Goal: Task Accomplishment & Management: Use online tool/utility

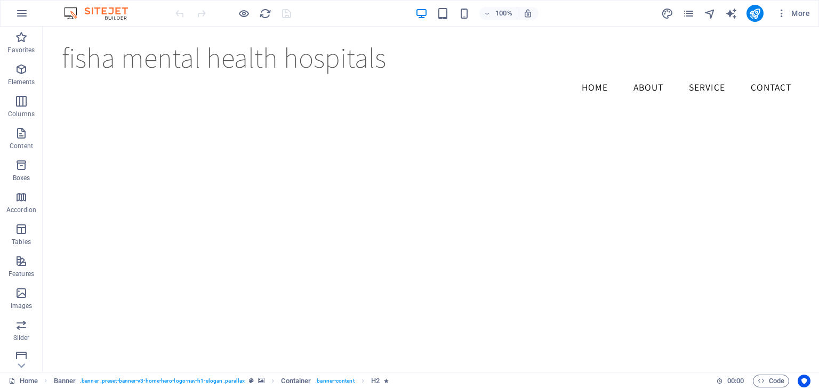
scroll to position [1217, 0]
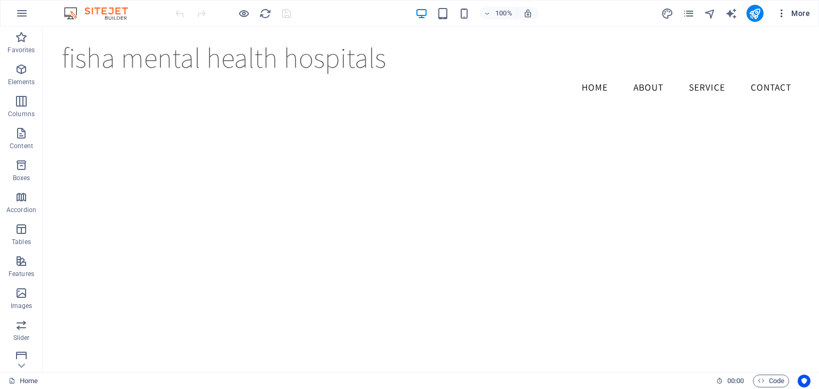
click at [408, 17] on icon "button" at bounding box center [781, 13] width 11 height 11
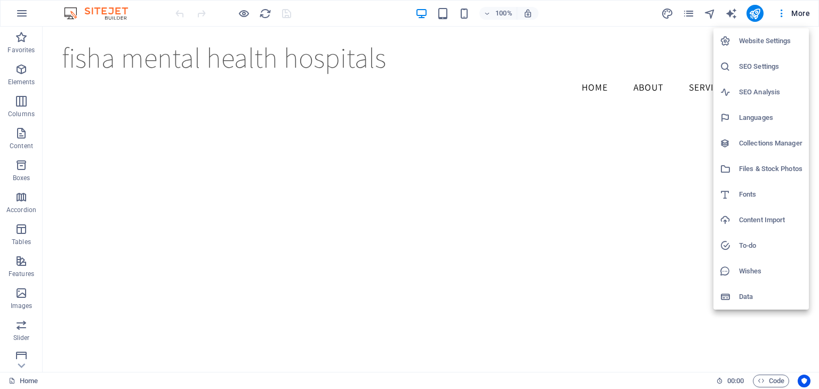
click at [408, 16] on div at bounding box center [409, 194] width 819 height 389
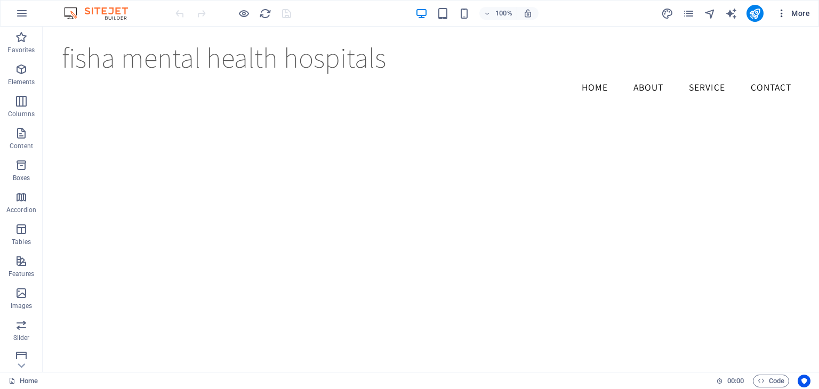
click at [408, 16] on span "More" at bounding box center [793, 13] width 34 height 11
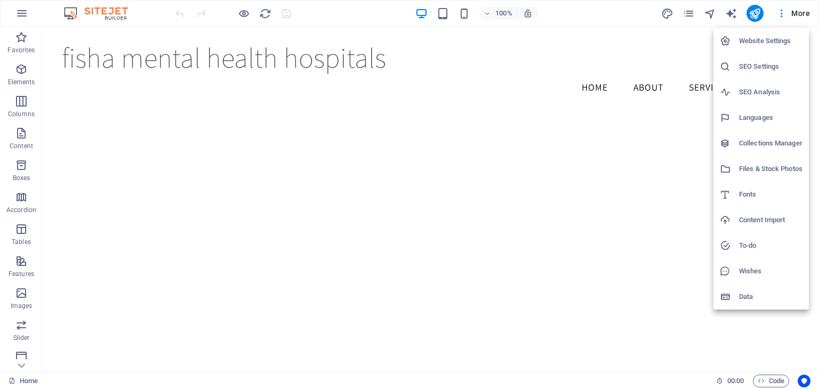
click at [408, 15] on div at bounding box center [409, 194] width 819 height 389
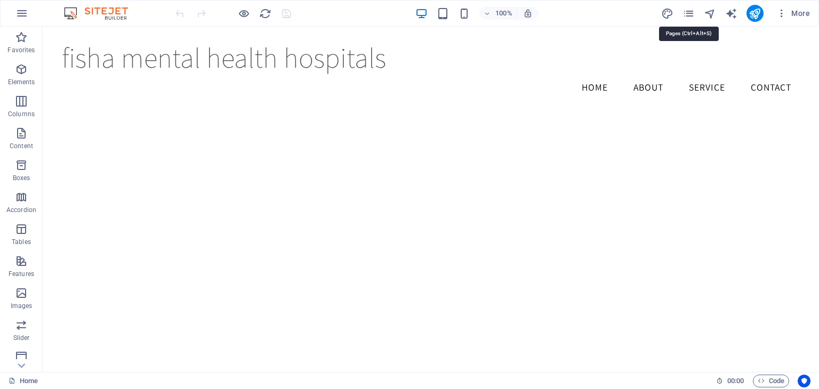
click at [408, 15] on icon "pages" at bounding box center [688, 13] width 12 height 12
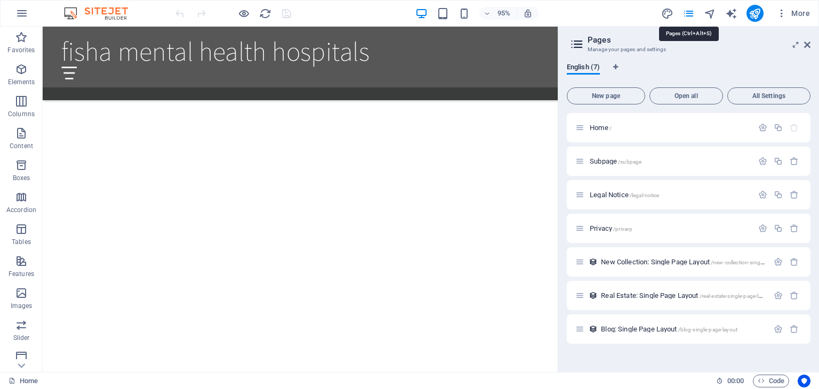
click at [408, 15] on icon "pages" at bounding box center [688, 13] width 12 height 12
click at [408, 12] on icon "design" at bounding box center [667, 13] width 12 height 12
select select "rem"
select select "200"
select select "px"
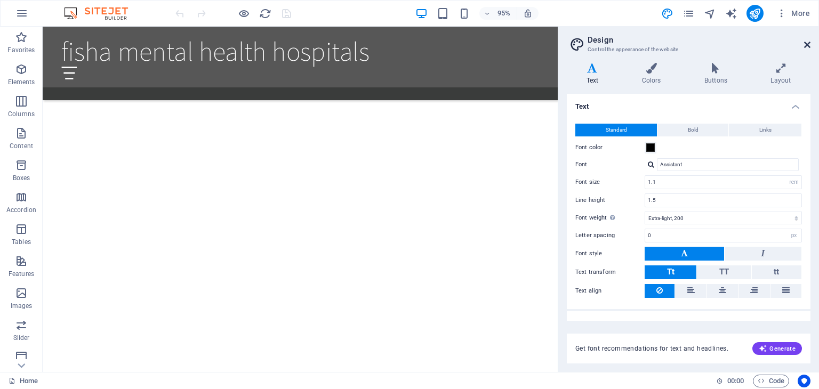
click at [408, 44] on icon at bounding box center [807, 45] width 6 height 9
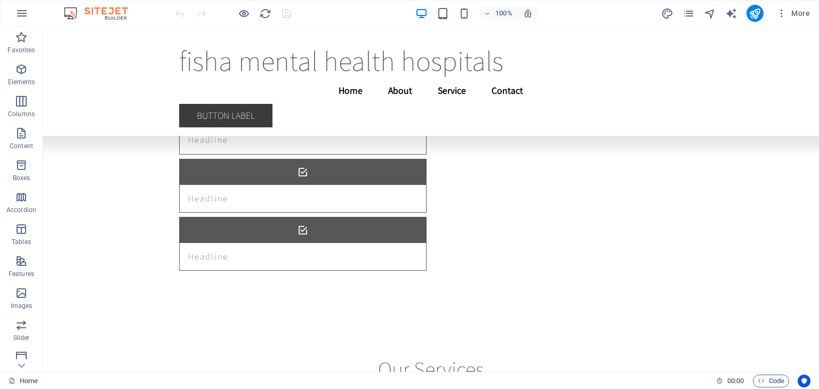
scroll to position [5371, 0]
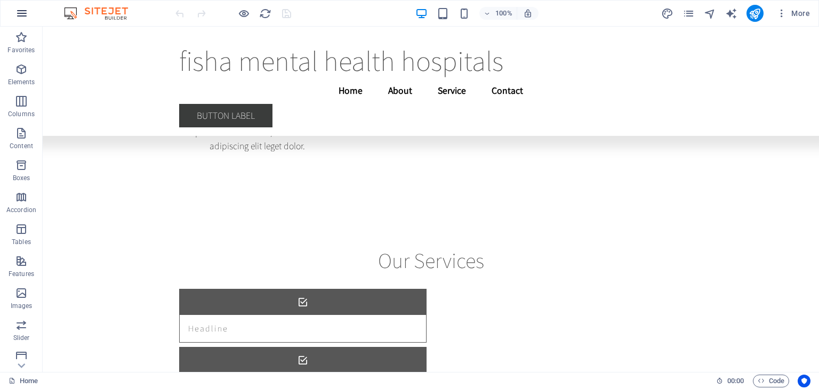
click at [22, 17] on icon "button" at bounding box center [21, 13] width 13 height 13
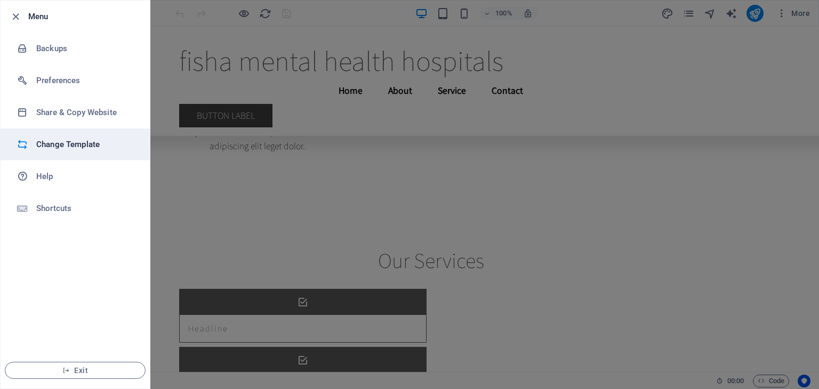
click at [67, 144] on h6 "Change Template" at bounding box center [85, 144] width 99 height 13
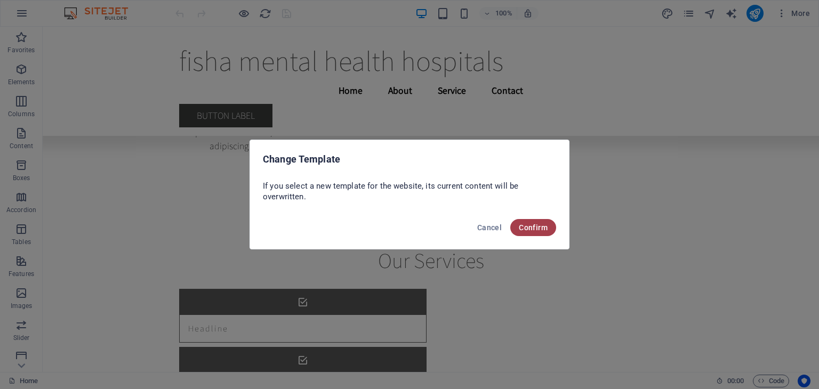
click at [408, 226] on span "Confirm" at bounding box center [533, 227] width 29 height 9
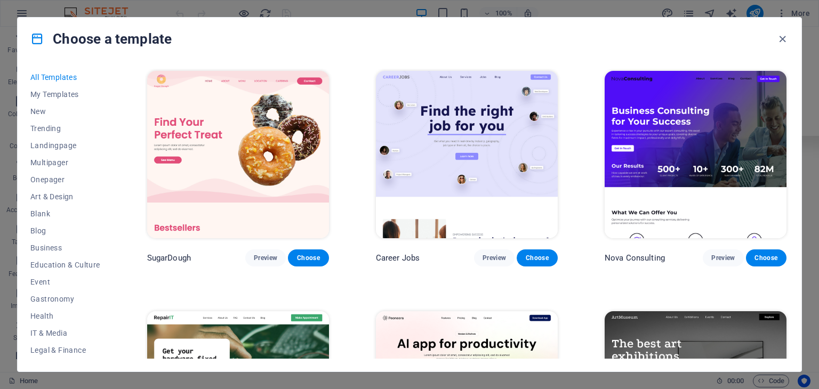
drag, startPoint x: 788, startPoint y: 75, endPoint x: 794, endPoint y: 122, distance: 47.3
click at [408, 122] on div "All Templates My Templates New Trending Landingpage Multipager Onepager Art & D…" at bounding box center [409, 215] width 783 height 311
click at [53, 131] on span "Trending" at bounding box center [65, 128] width 70 height 9
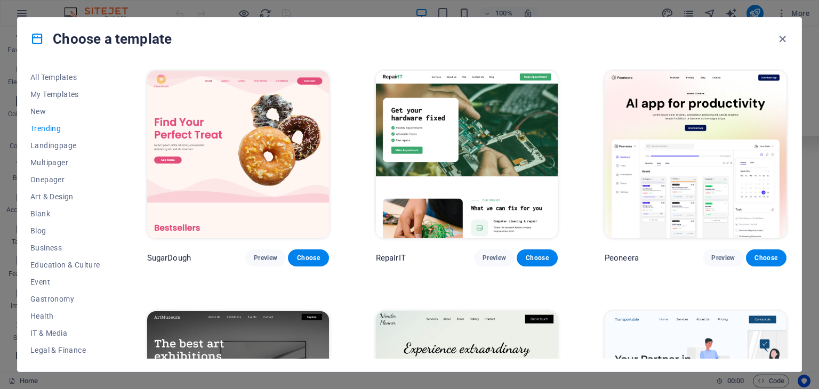
click at [408, 52] on div "Choose a template" at bounding box center [409, 39] width 783 height 43
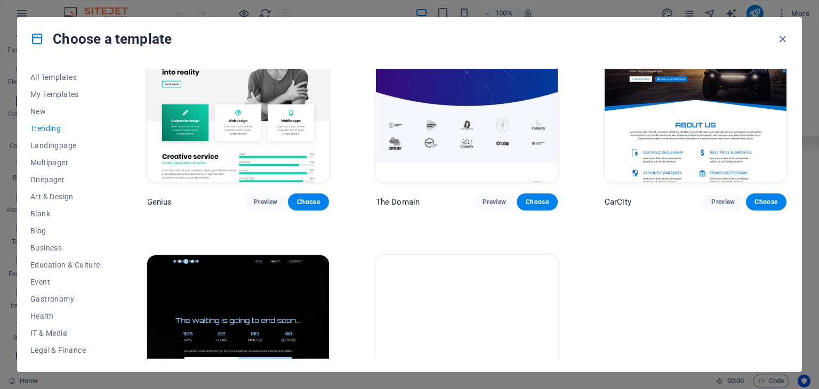
scroll to position [1104, 0]
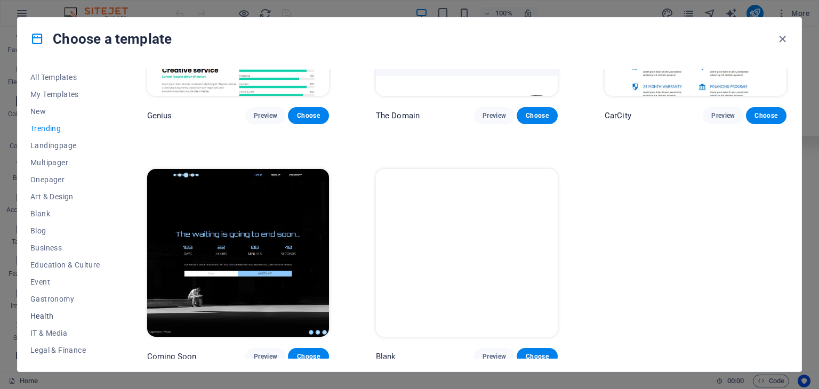
click at [48, 316] on span "Health" at bounding box center [65, 316] width 70 height 9
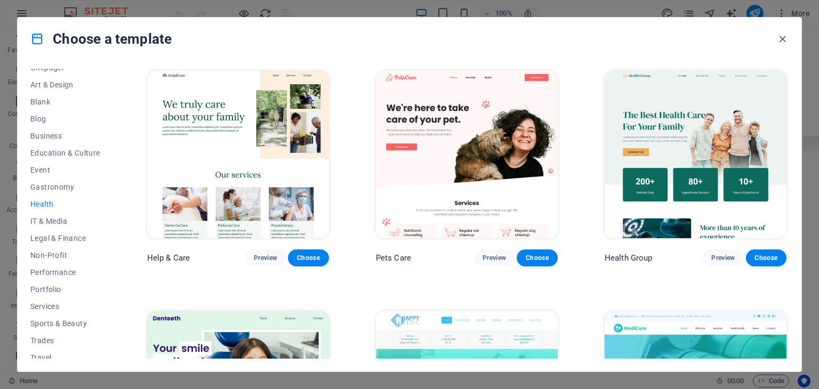
scroll to position [136, 0]
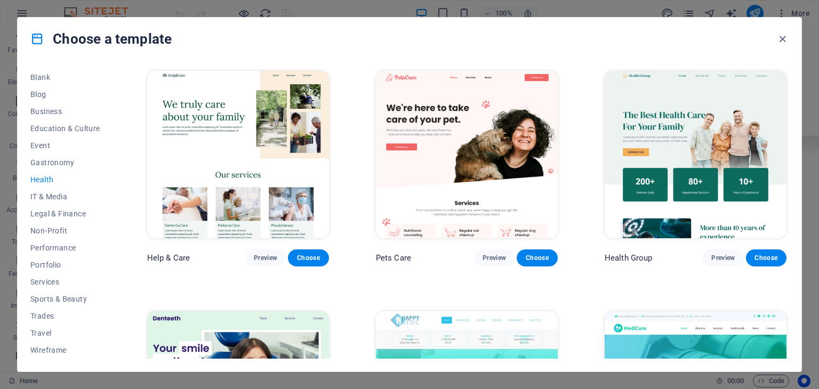
drag, startPoint x: 788, startPoint y: 171, endPoint x: 795, endPoint y: 209, distance: 39.0
click at [408, 209] on div "All Templates My Templates New Trending Landingpage Multipager Onepager Art & D…" at bounding box center [409, 215] width 783 height 311
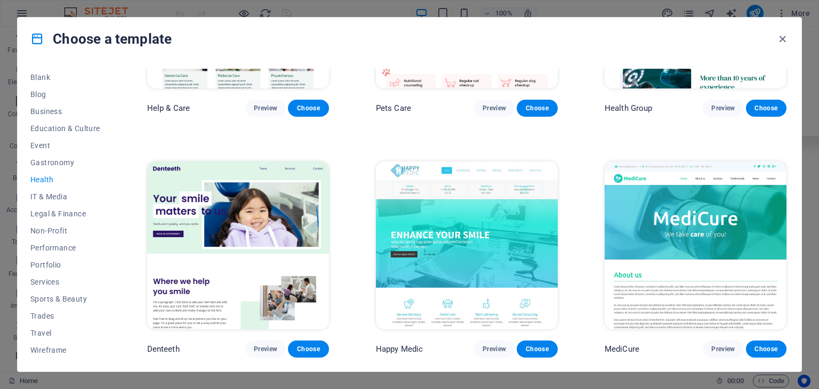
scroll to position [139, 0]
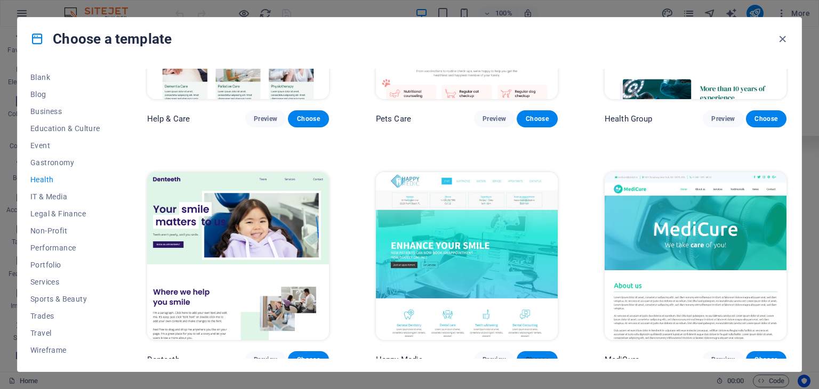
click at [408, 355] on span "Choose" at bounding box center [536, 359] width 23 height 9
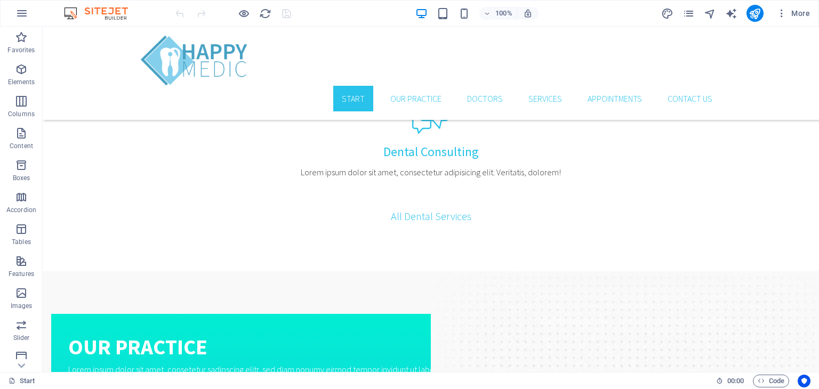
scroll to position [934, 0]
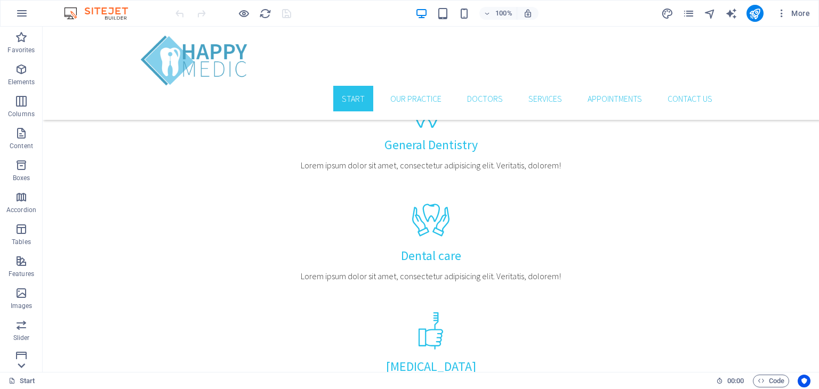
click at [20, 367] on icon at bounding box center [21, 365] width 15 height 15
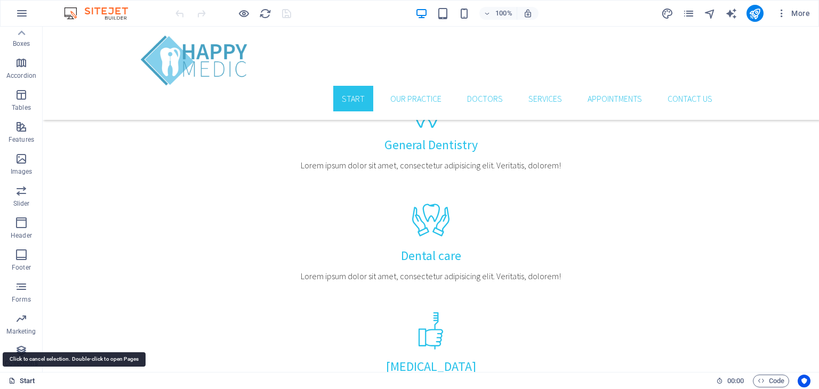
click at [26, 382] on link "Start" at bounding box center [22, 381] width 27 height 13
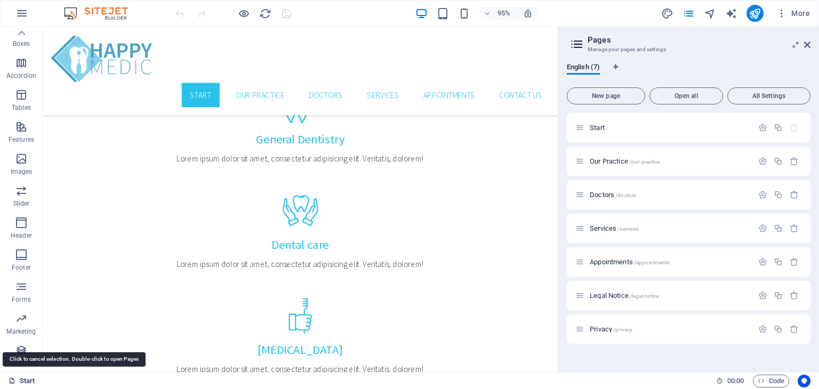
click at [27, 378] on link "Start" at bounding box center [22, 381] width 27 height 13
click at [807, 43] on icon at bounding box center [807, 45] width 6 height 9
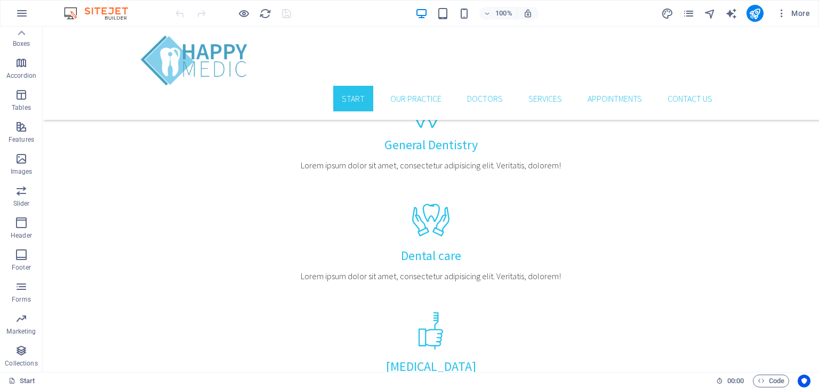
click at [69, 14] on img at bounding box center [101, 13] width 80 height 13
click at [23, 30] on icon at bounding box center [21, 33] width 15 height 15
click at [23, 30] on button "Favorites" at bounding box center [21, 43] width 43 height 32
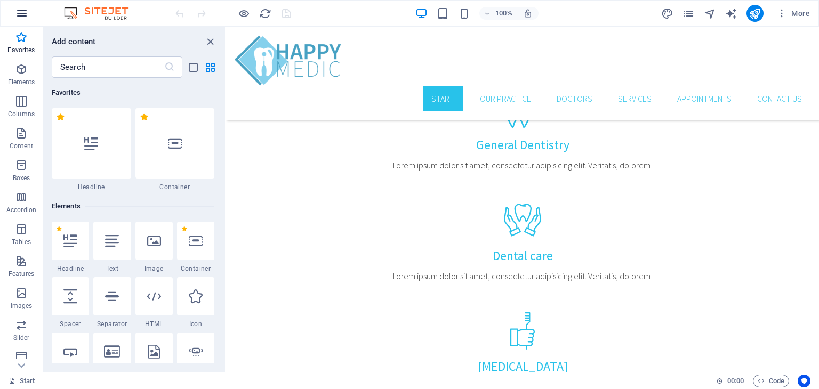
click at [23, 11] on icon "button" at bounding box center [21, 13] width 13 height 13
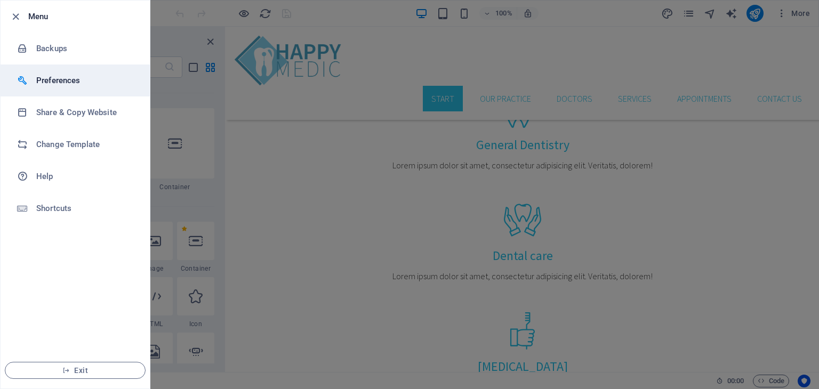
click at [64, 80] on h6 "Preferences" at bounding box center [85, 80] width 99 height 13
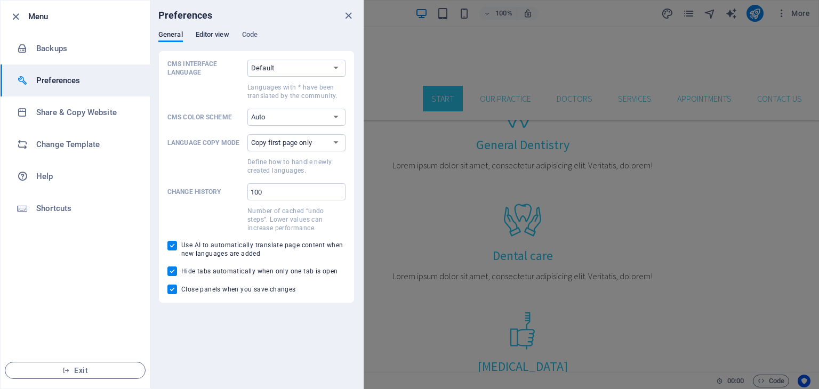
click at [216, 39] on span "Editor view" at bounding box center [213, 35] width 34 height 15
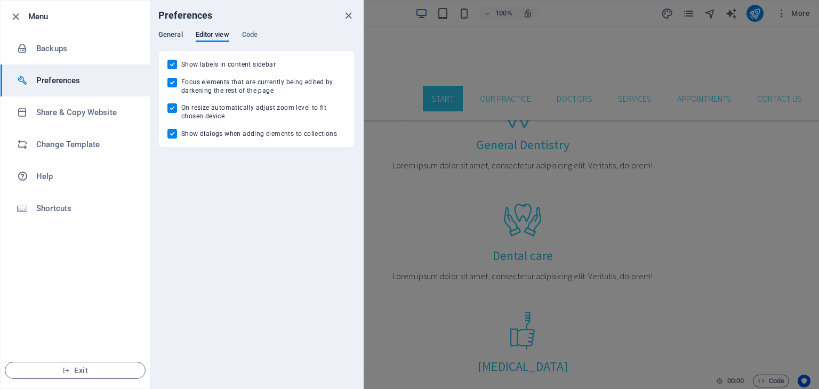
click at [170, 38] on span "General" at bounding box center [170, 35] width 25 height 15
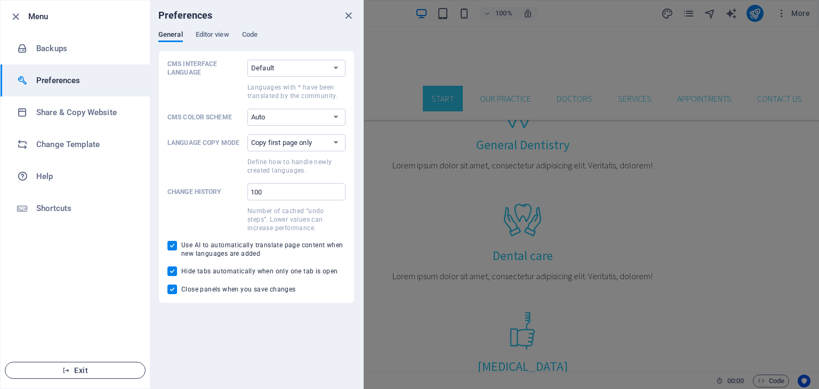
click at [94, 373] on span "Exit" at bounding box center [75, 370] width 123 height 9
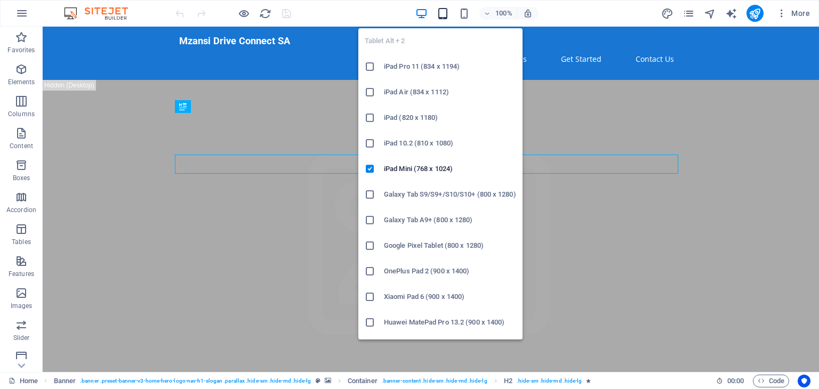
click at [438, 13] on icon "button" at bounding box center [442, 13] width 12 height 12
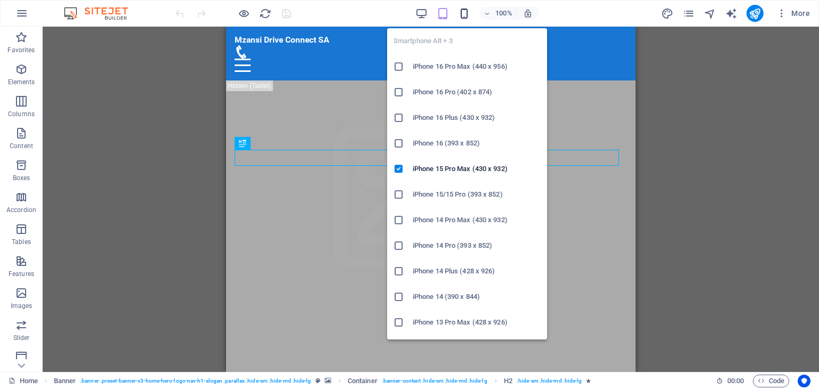
click at [465, 13] on icon "button" at bounding box center [464, 13] width 12 height 12
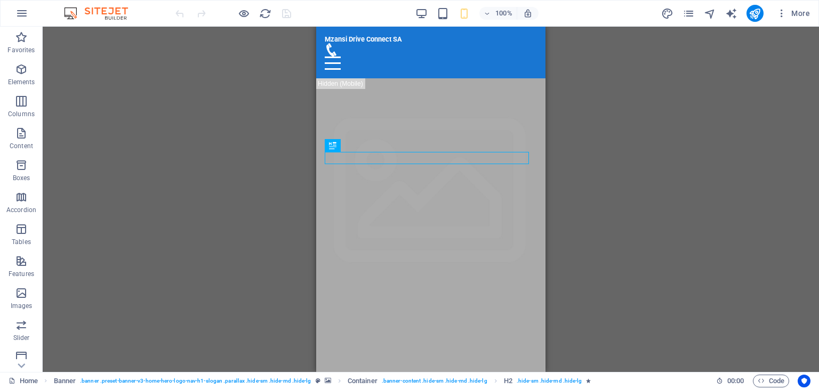
click at [284, 183] on div "Drag here to replace the existing content. Press “Ctrl” if you want to create a…" at bounding box center [431, 199] width 776 height 345
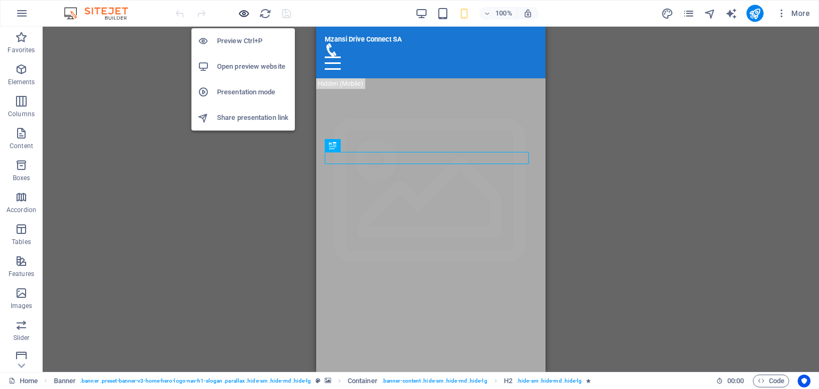
click at [245, 15] on icon "button" at bounding box center [244, 13] width 12 height 12
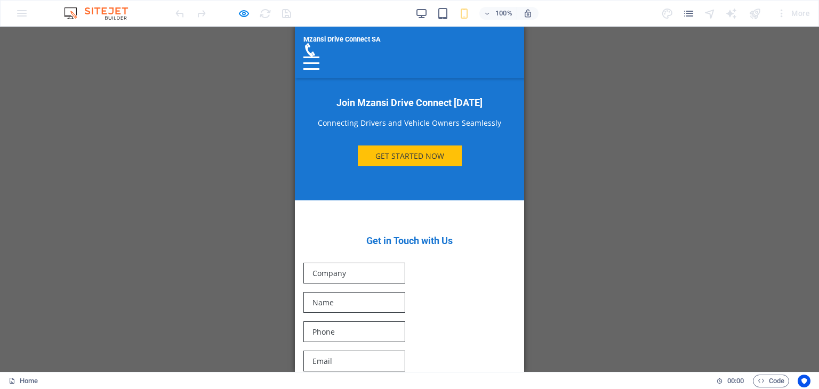
scroll to position [1104, 0]
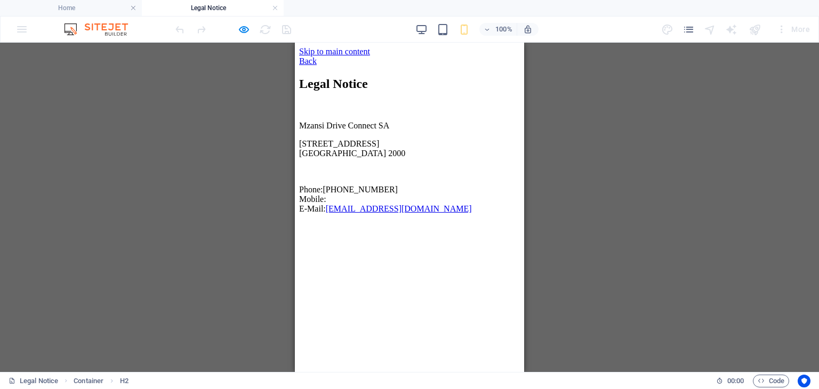
scroll to position [0, 0]
click at [313, 62] on div "Back" at bounding box center [409, 61] width 221 height 10
click at [305, 57] on div "Back" at bounding box center [409, 61] width 221 height 10
click at [321, 58] on div "Back" at bounding box center [409, 61] width 221 height 10
click at [304, 59] on div "Back" at bounding box center [409, 61] width 221 height 10
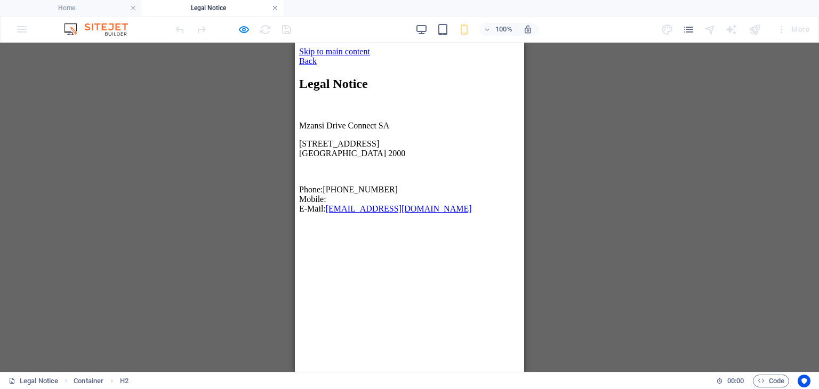
click at [277, 10] on link at bounding box center [275, 8] width 6 height 10
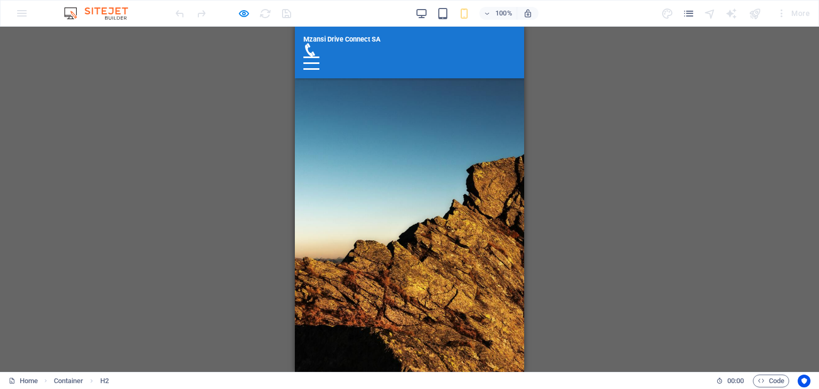
scroll to position [1097, 0]
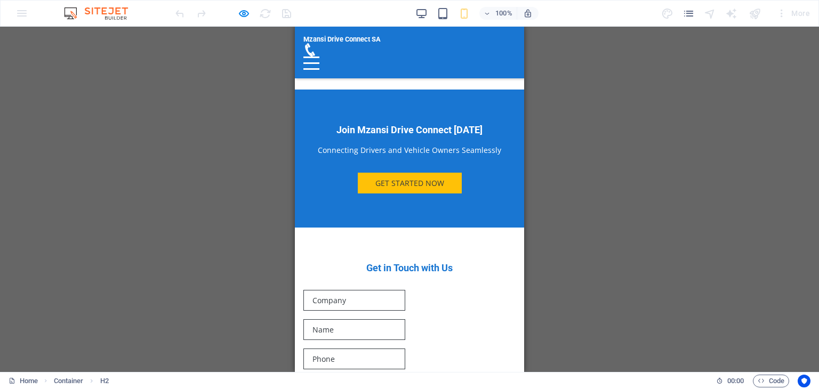
drag, startPoint x: 518, startPoint y: 309, endPoint x: 819, endPoint y: 58, distance: 392.0
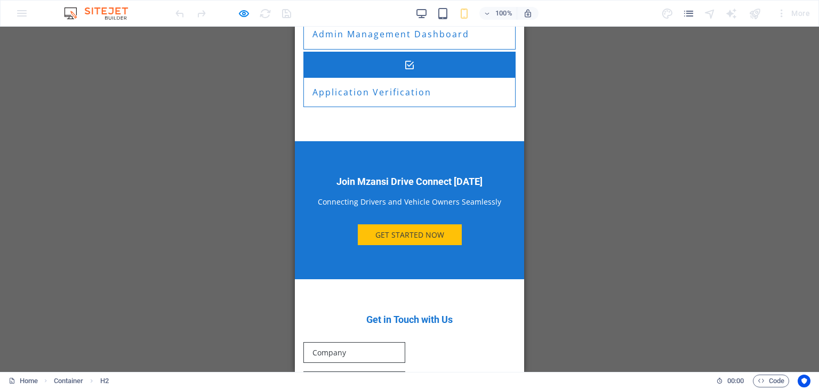
scroll to position [0, 0]
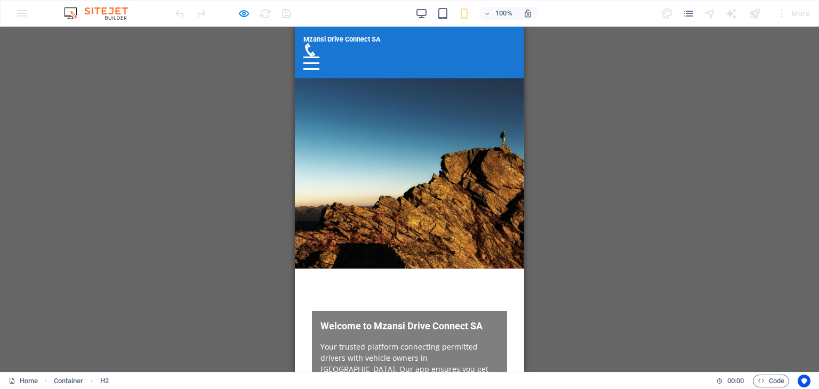
click at [319, 56] on div at bounding box center [311, 62] width 16 height 13
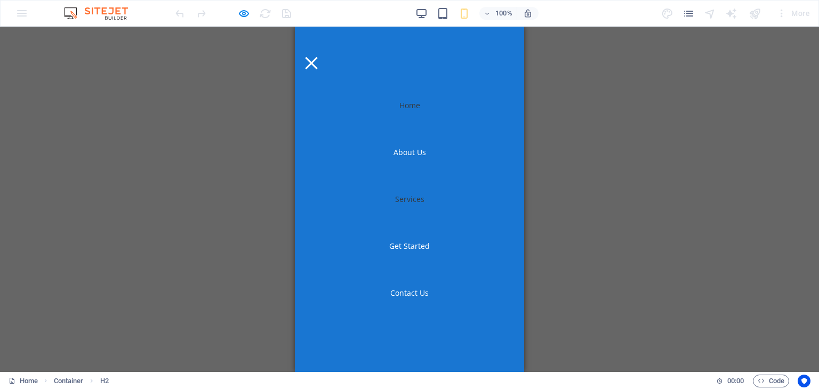
click at [413, 197] on link "Services" at bounding box center [409, 199] width 46 height 25
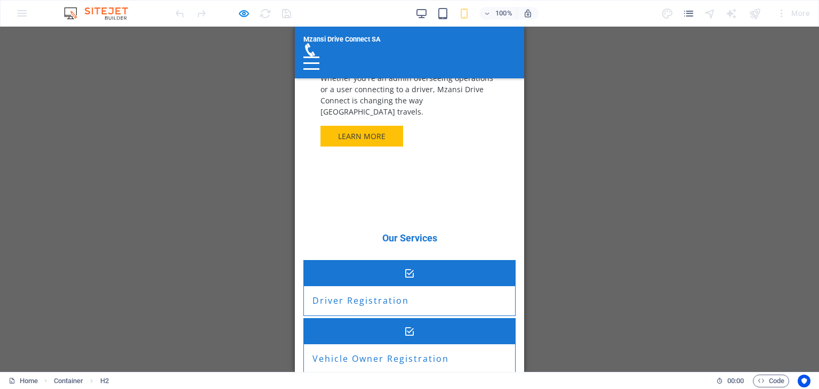
scroll to position [495, 0]
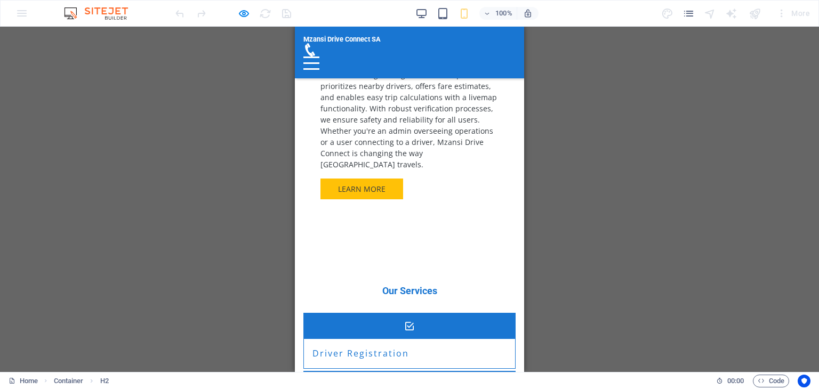
click at [322, 313] on figure at bounding box center [409, 326] width 211 height 26
click at [369, 347] on h3 "Driver Registration" at bounding box center [360, 353] width 96 height 12
drag, startPoint x: 342, startPoint y: 177, endPoint x: 344, endPoint y: 209, distance: 32.0
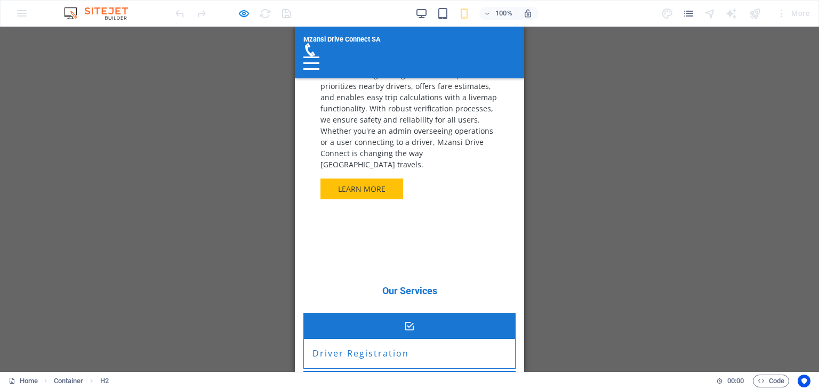
drag, startPoint x: 310, startPoint y: 244, endPoint x: 521, endPoint y: 3, distance: 320.3
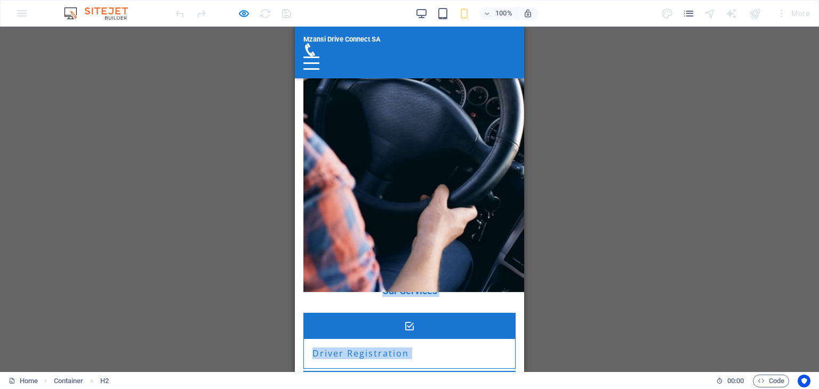
scroll to position [463, 0]
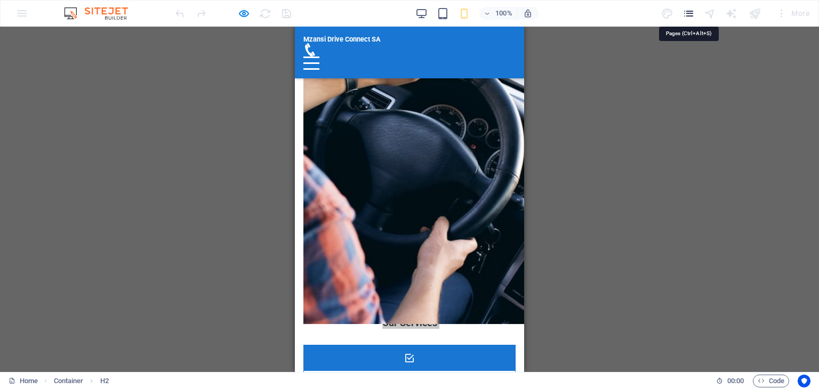
click at [691, 17] on icon "pages" at bounding box center [688, 13] width 12 height 12
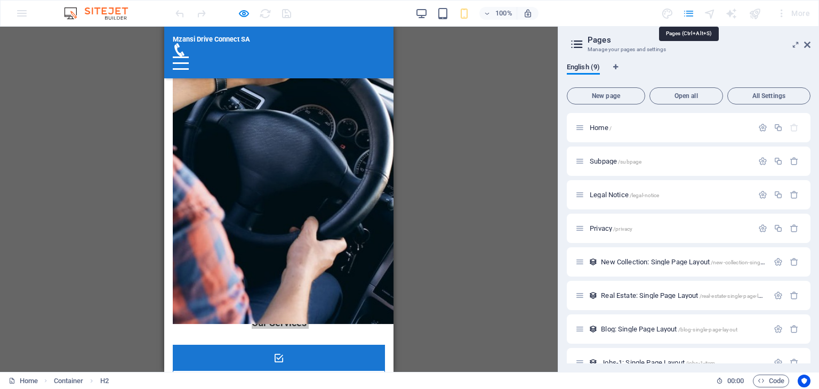
click at [691, 17] on icon "pages" at bounding box center [688, 13] width 12 height 12
click at [807, 45] on icon at bounding box center [807, 45] width 6 height 9
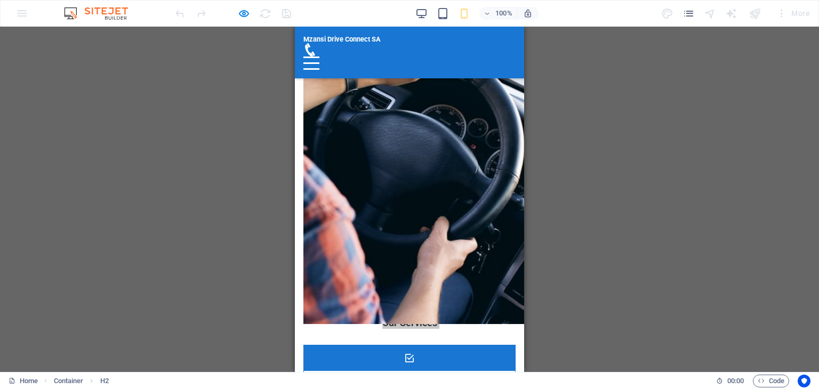
click at [109, 19] on img at bounding box center [101, 13] width 80 height 13
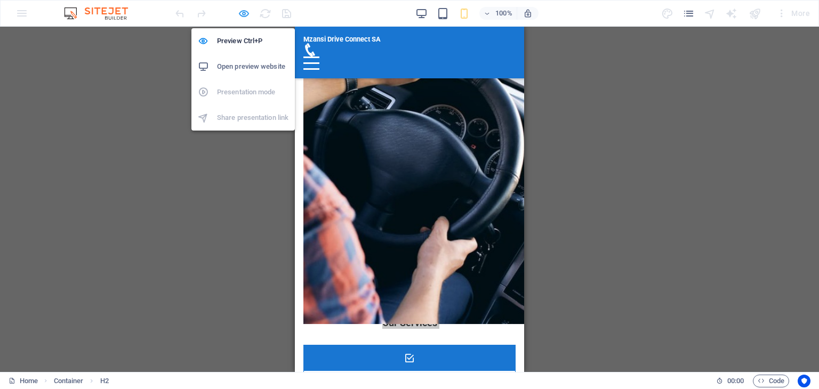
click at [249, 14] on icon "button" at bounding box center [244, 13] width 12 height 12
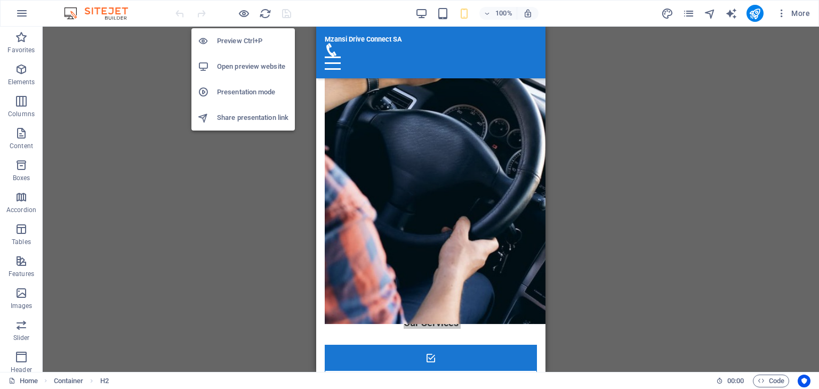
click at [238, 10] on icon "button" at bounding box center [244, 13] width 12 height 12
click at [243, 14] on icon "button" at bounding box center [244, 13] width 12 height 12
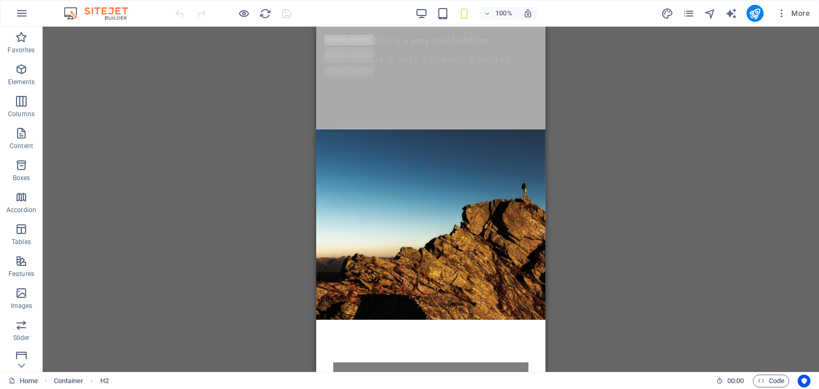
scroll to position [0, 0]
